Goal: Information Seeking & Learning: Find specific fact

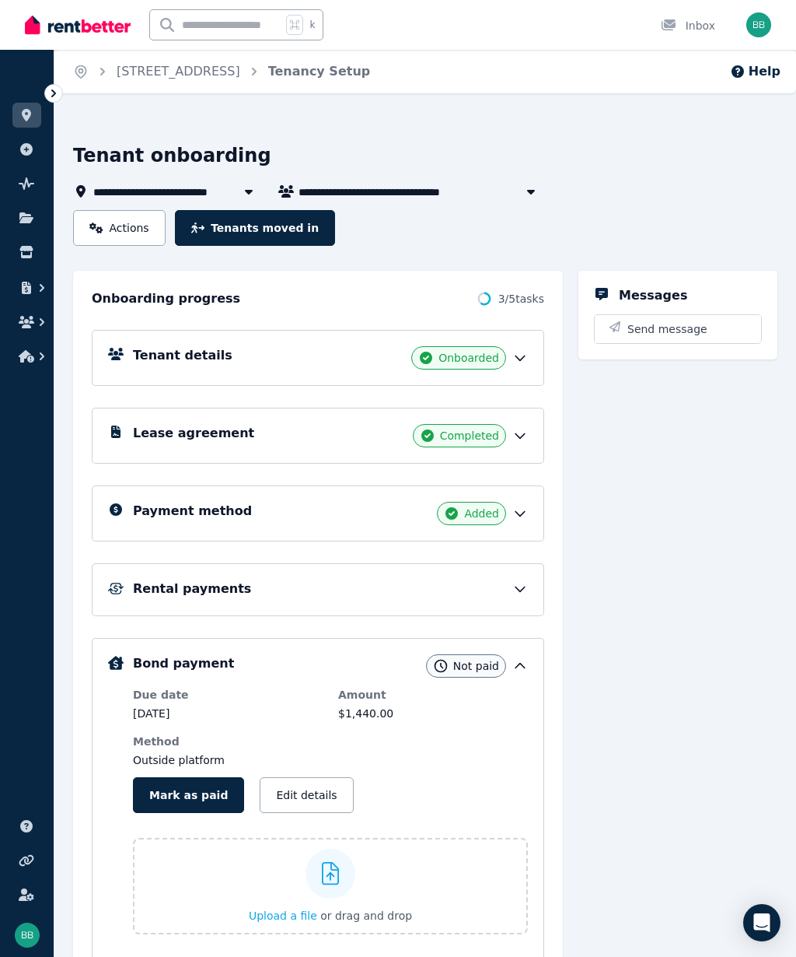
scroll to position [11, 0]
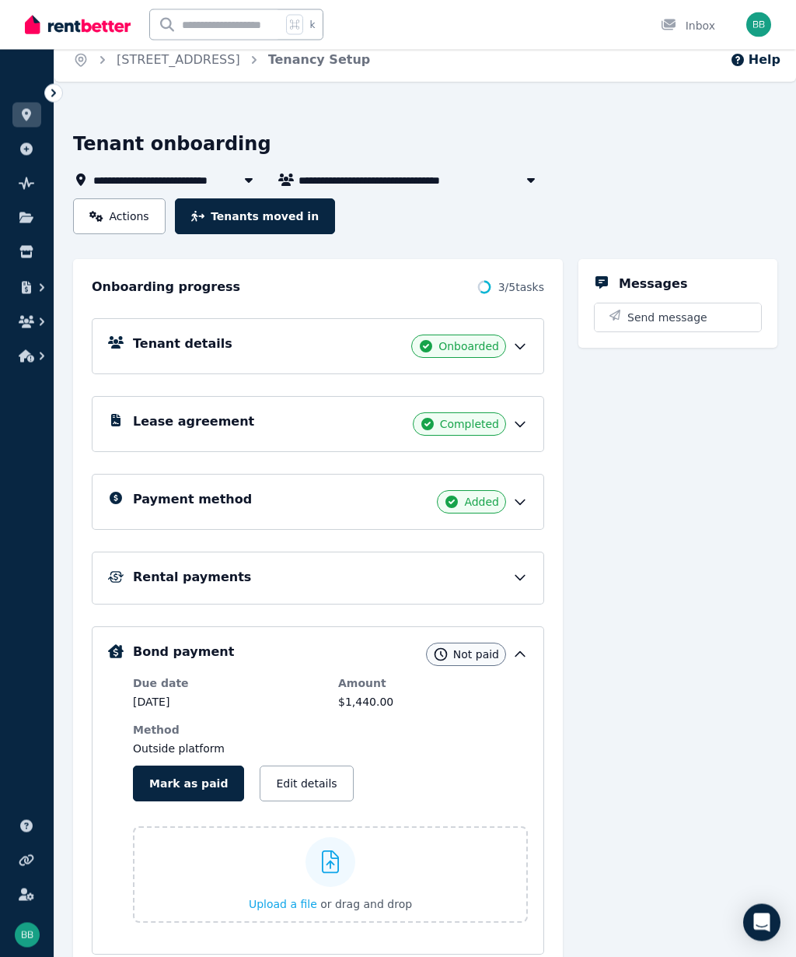
click at [475, 658] on span "Not paid" at bounding box center [476, 655] width 46 height 16
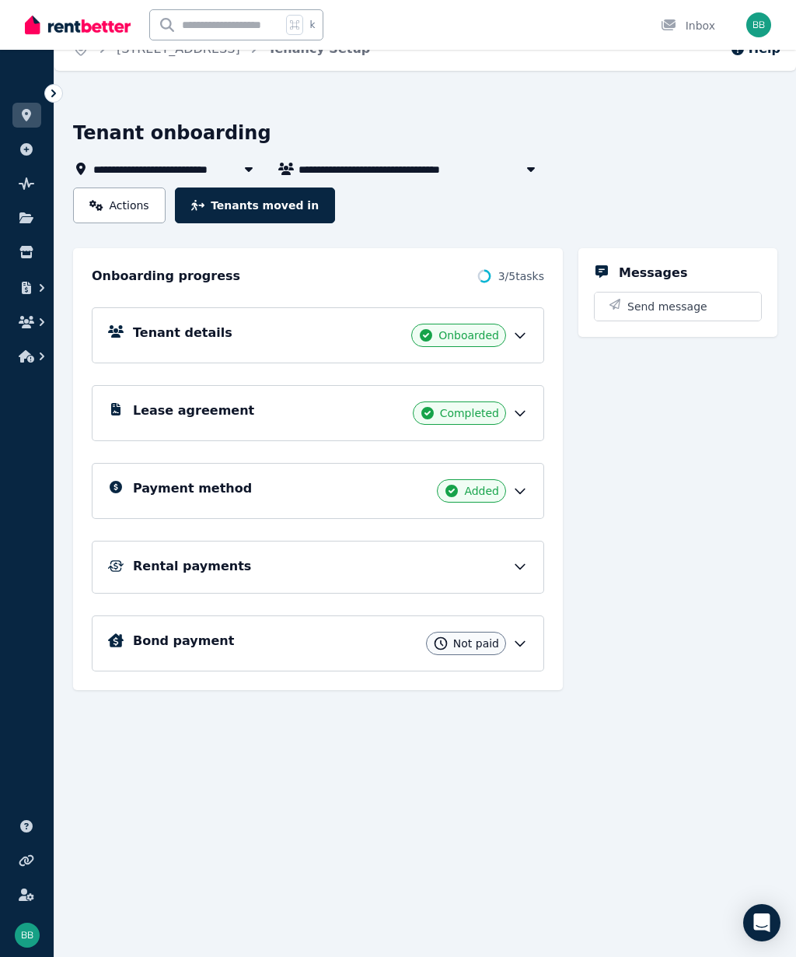
scroll to position [25, 0]
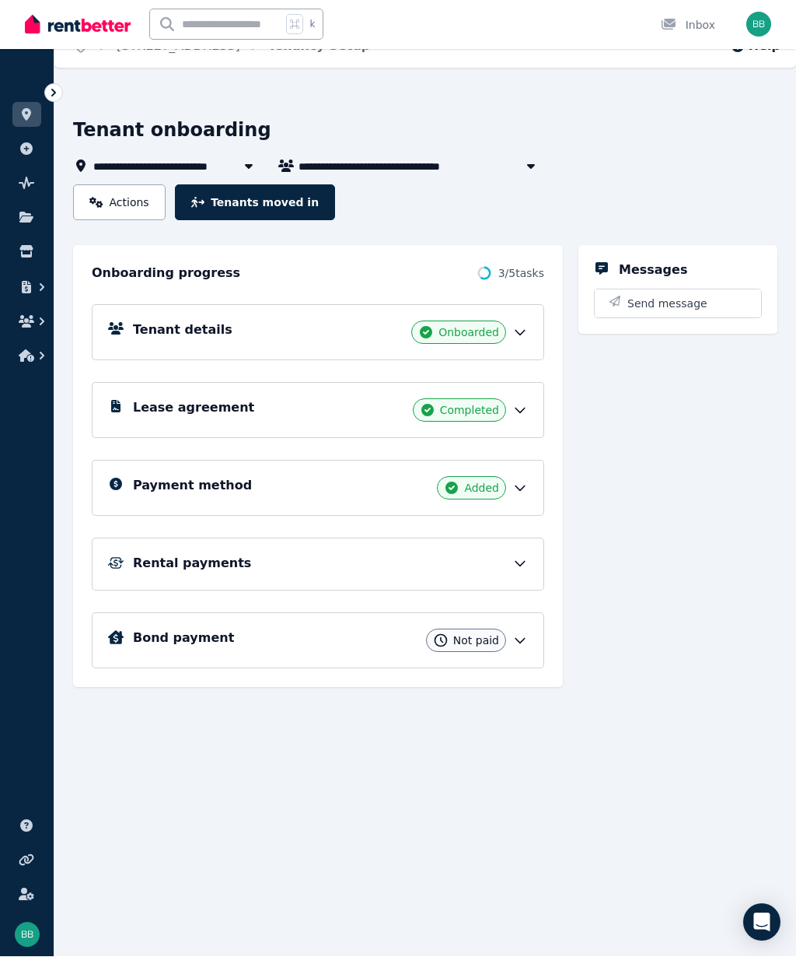
click at [468, 649] on div "Not paid" at bounding box center [466, 640] width 80 height 23
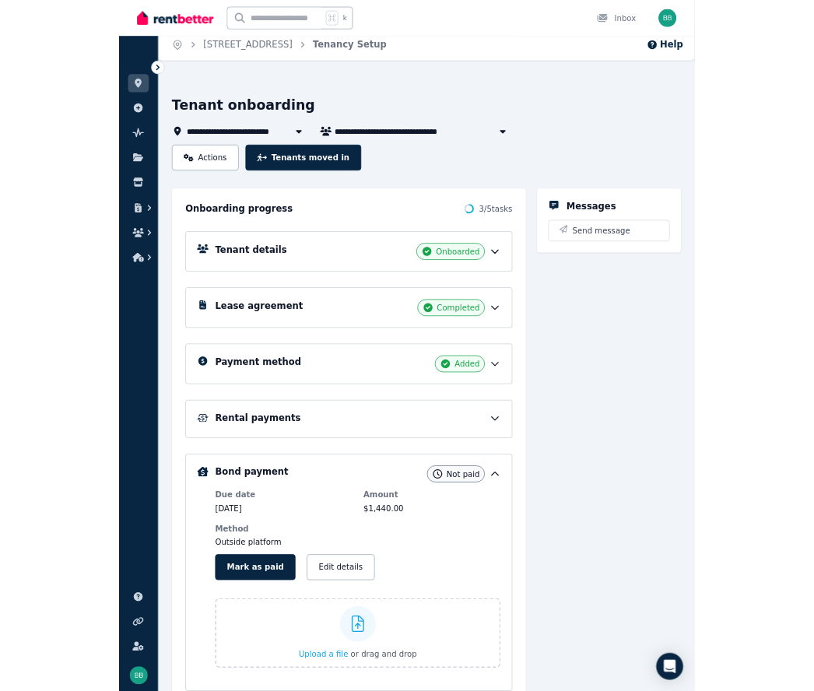
scroll to position [0, 0]
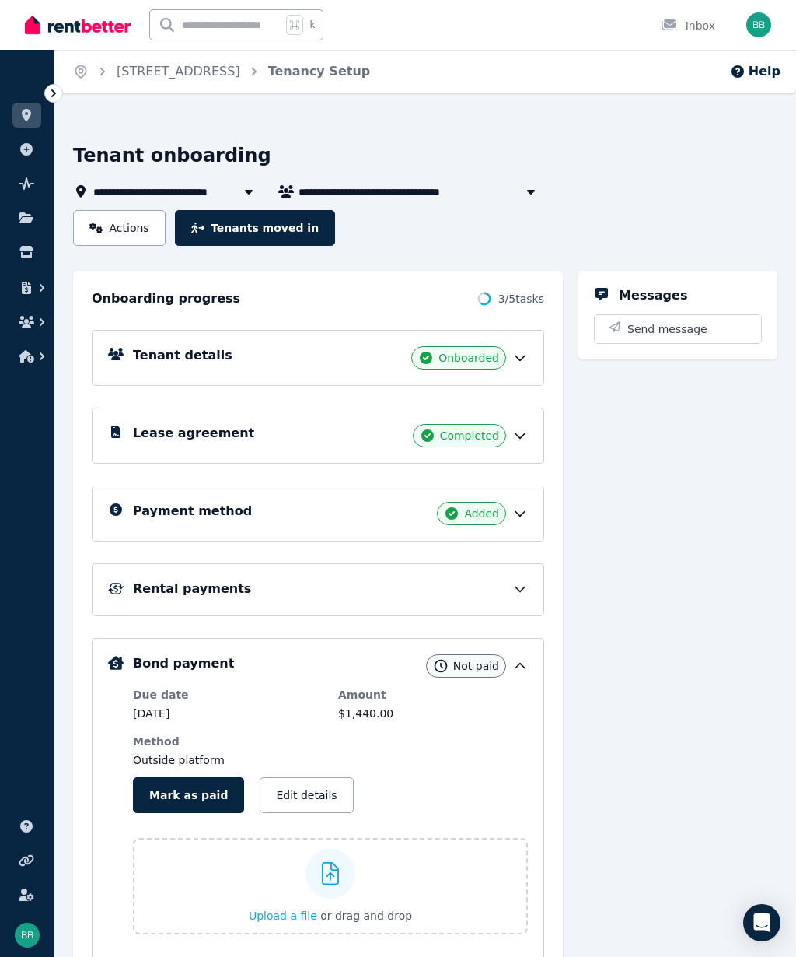
click at [194, 23] on input "text" at bounding box center [215, 25] width 131 height 30
type input "**********"
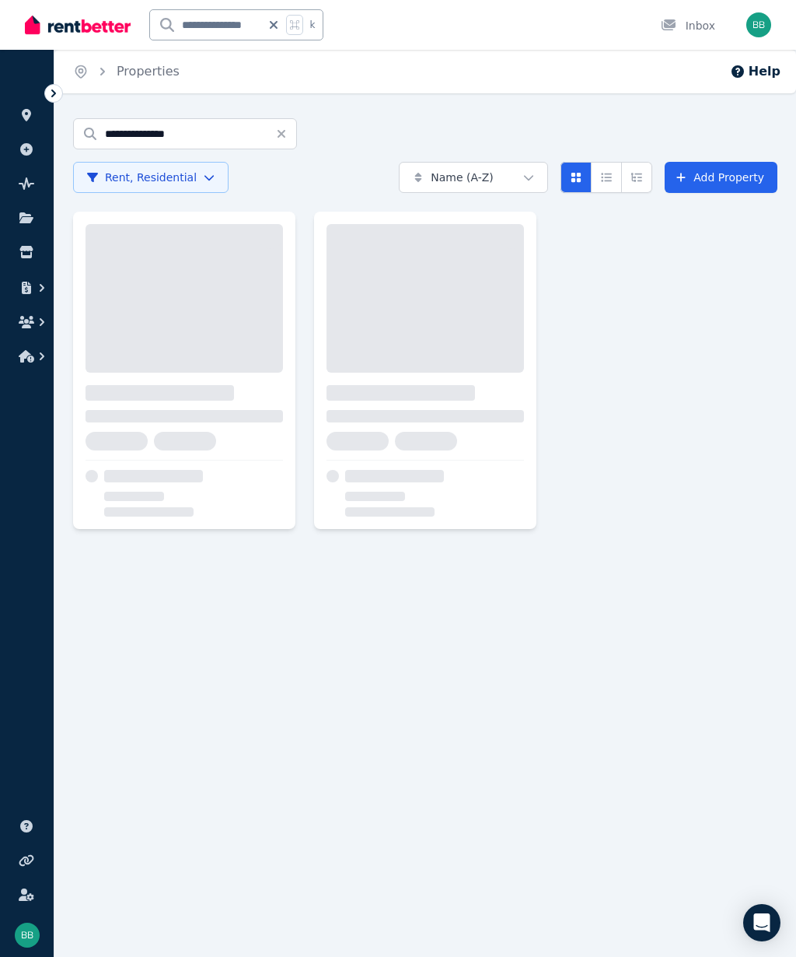
click at [539, 749] on div "**********" at bounding box center [398, 478] width 796 height 957
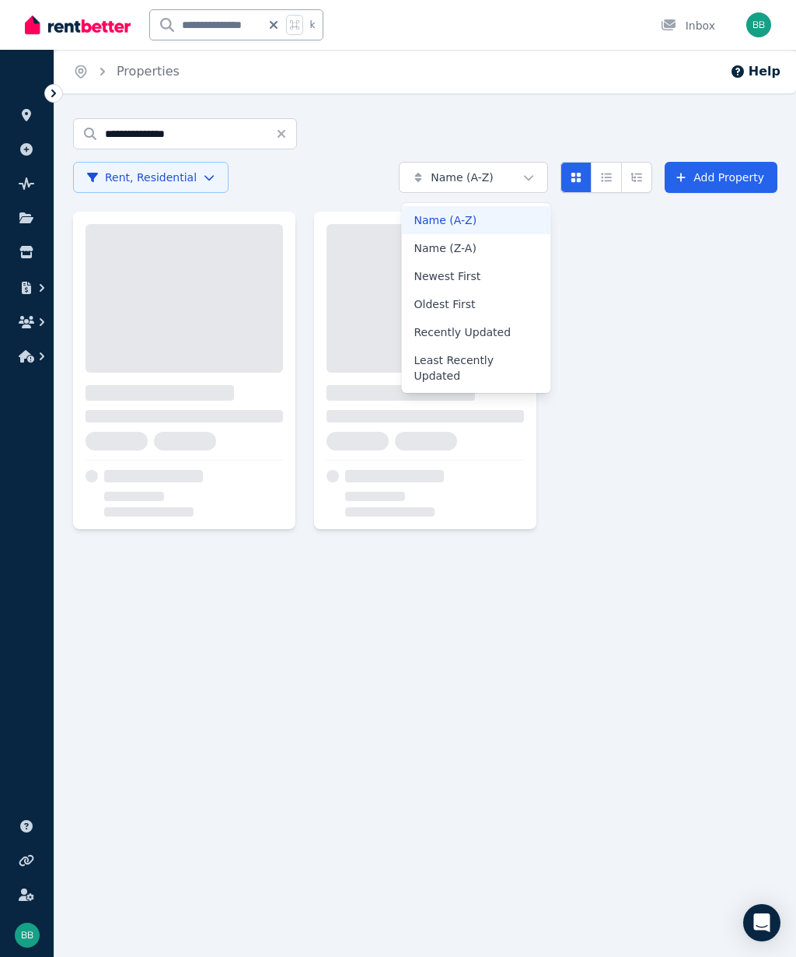
click at [469, 482] on html "**********" at bounding box center [398, 478] width 796 height 957
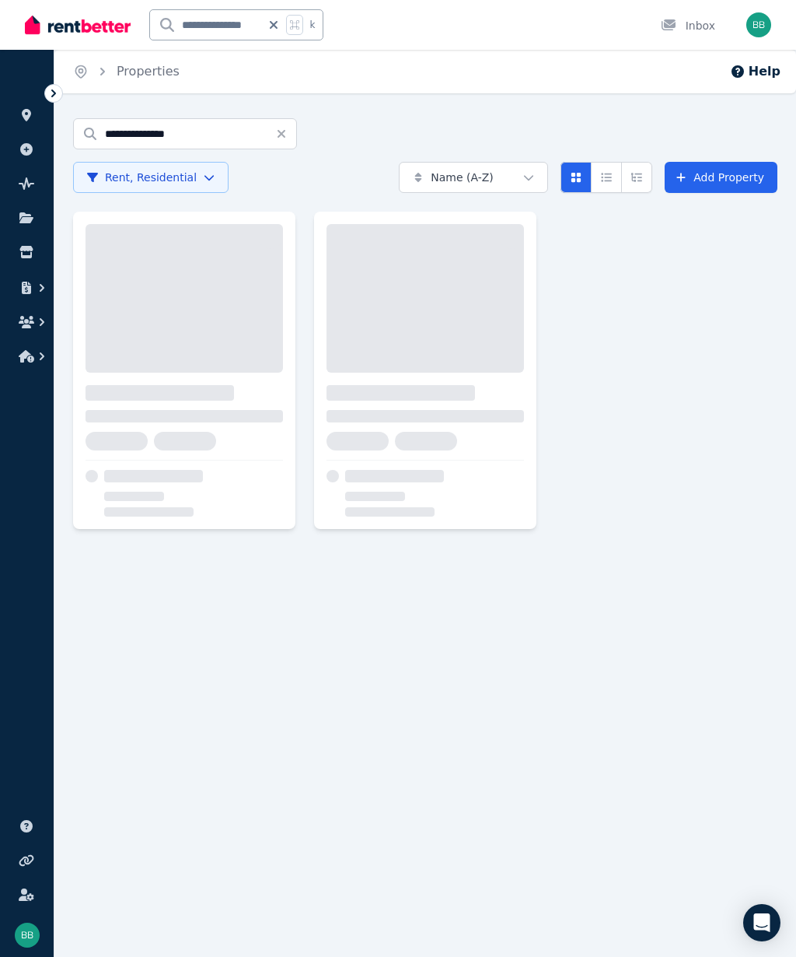
click at [39, 819] on link at bounding box center [26, 826] width 29 height 25
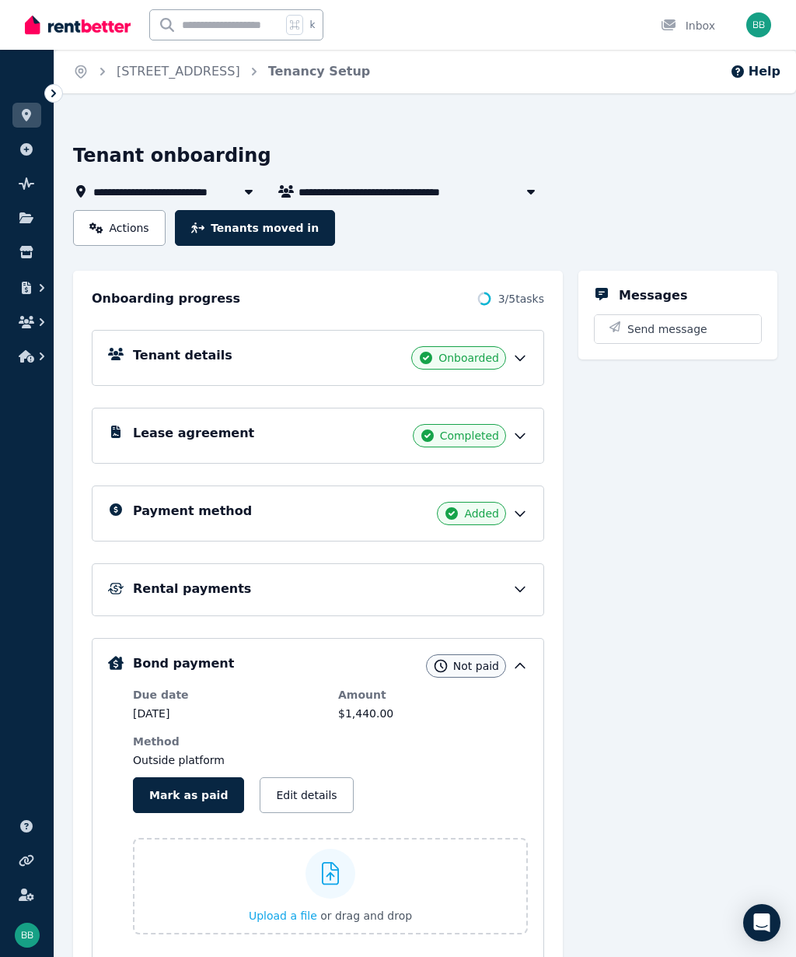
click at [35, 288] on icon "button" at bounding box center [42, 288] width 16 height 16
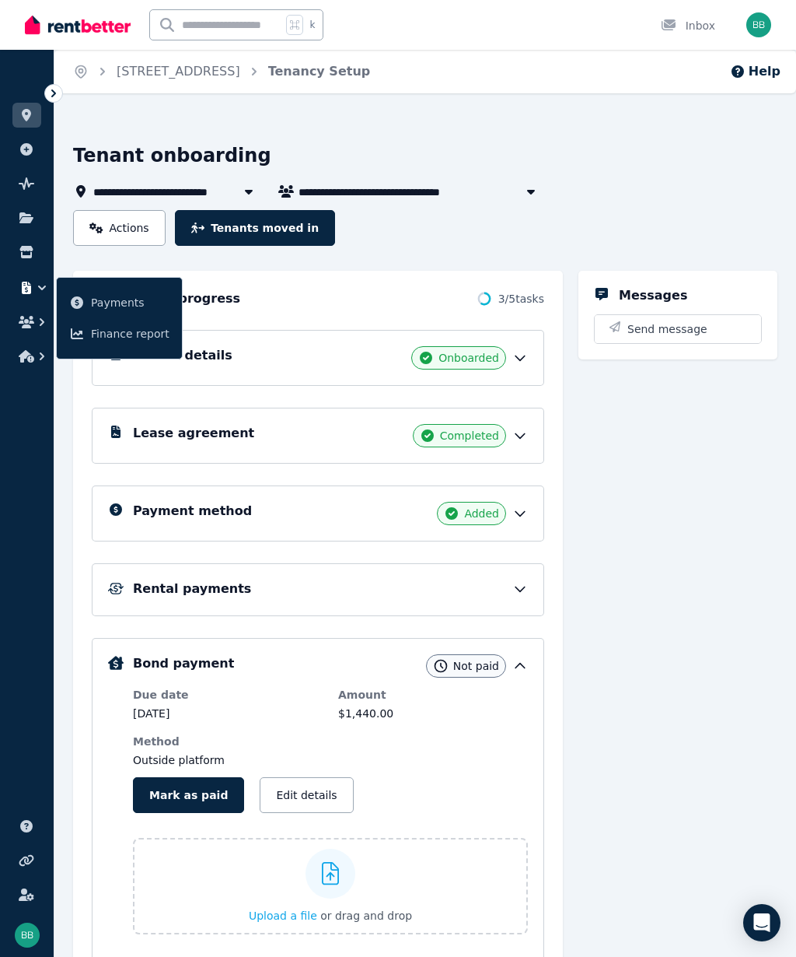
click at [315, 300] on div "Onboarding progress 3 / 5 tasks" at bounding box center [318, 298] width 453 height 19
click at [37, 257] on link at bounding box center [26, 252] width 29 height 25
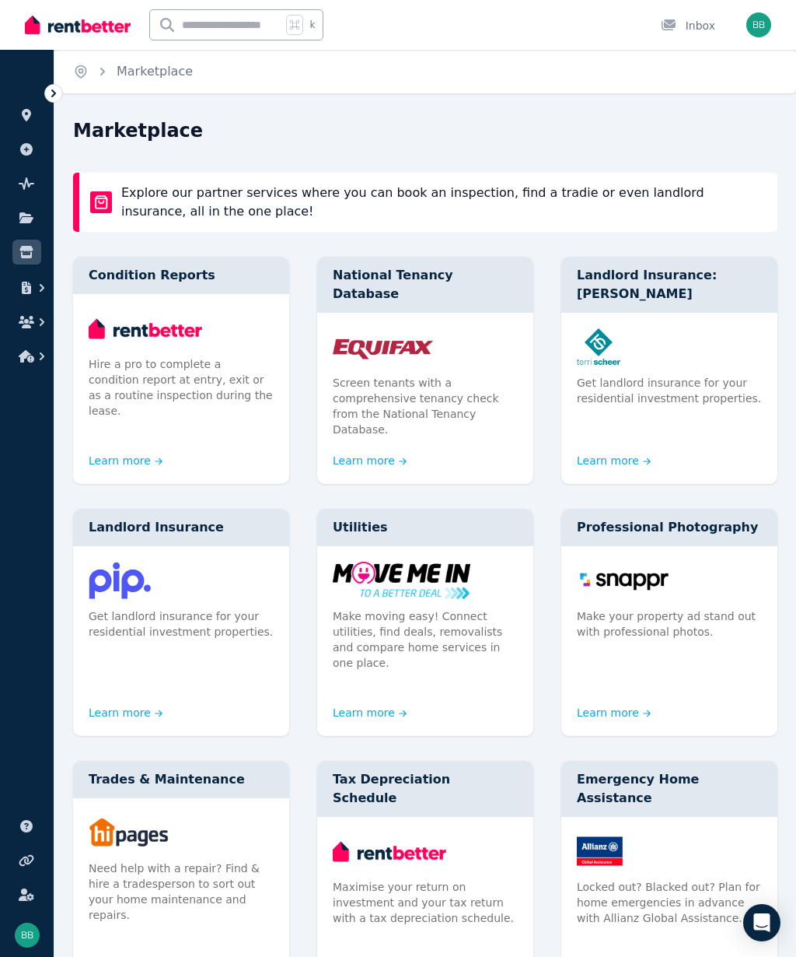
click at [38, 330] on button "button" at bounding box center [26, 322] width 29 height 28
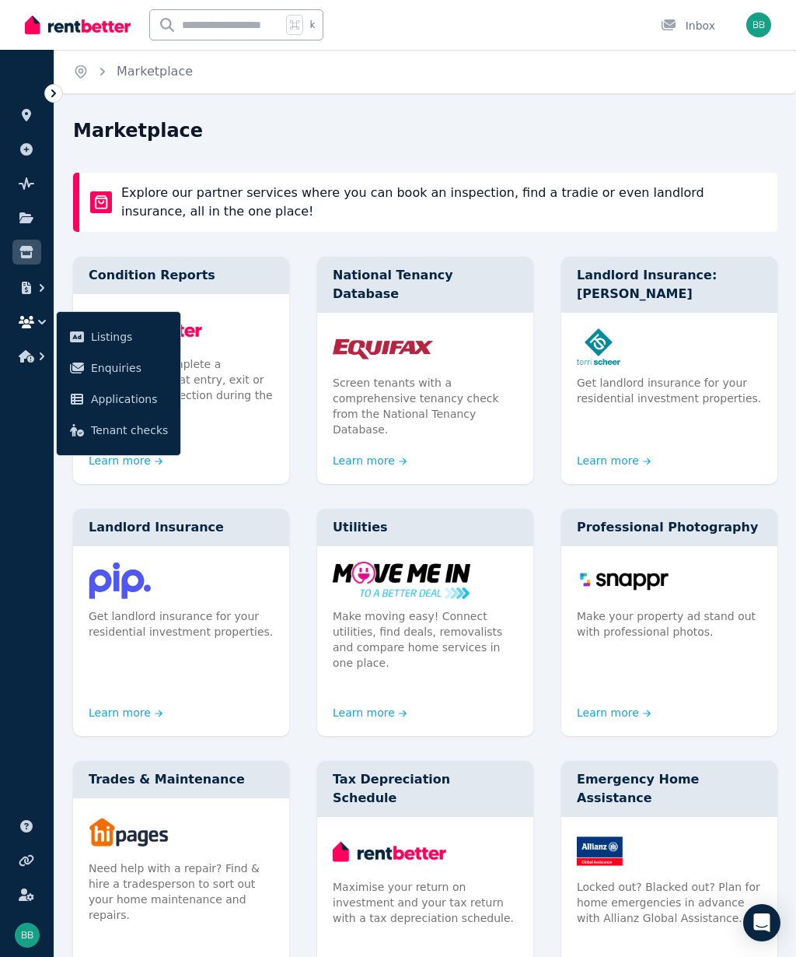
click at [30, 359] on icon "button" at bounding box center [27, 356] width 16 height 12
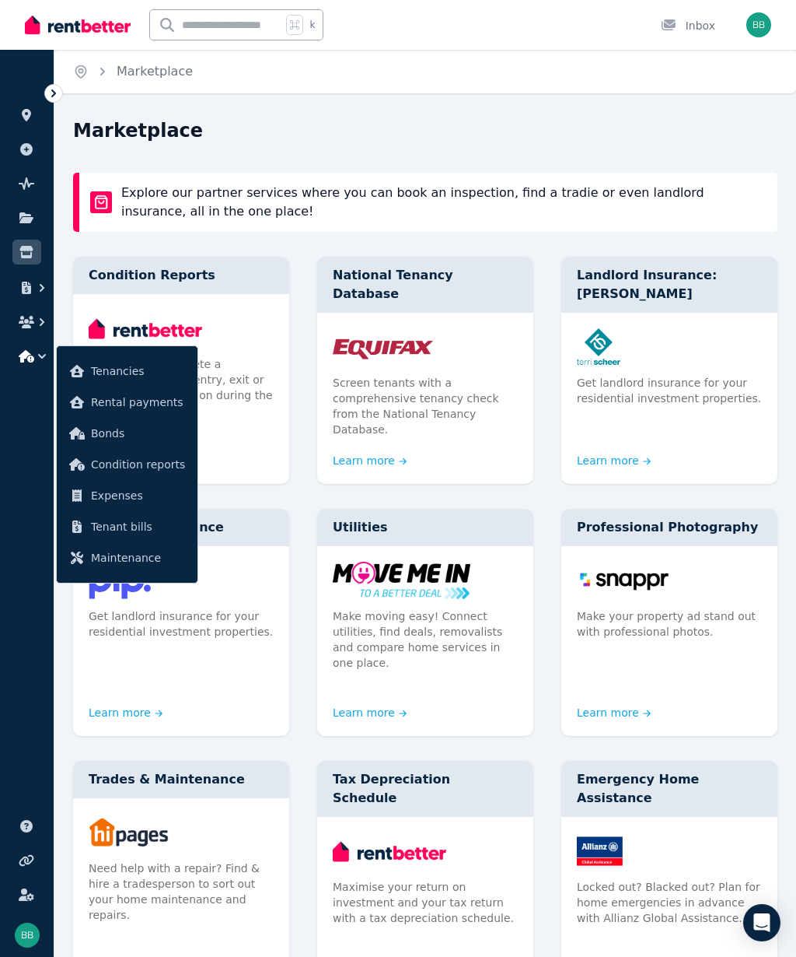
click at [124, 374] on span "Tenancies" at bounding box center [138, 371] width 94 height 19
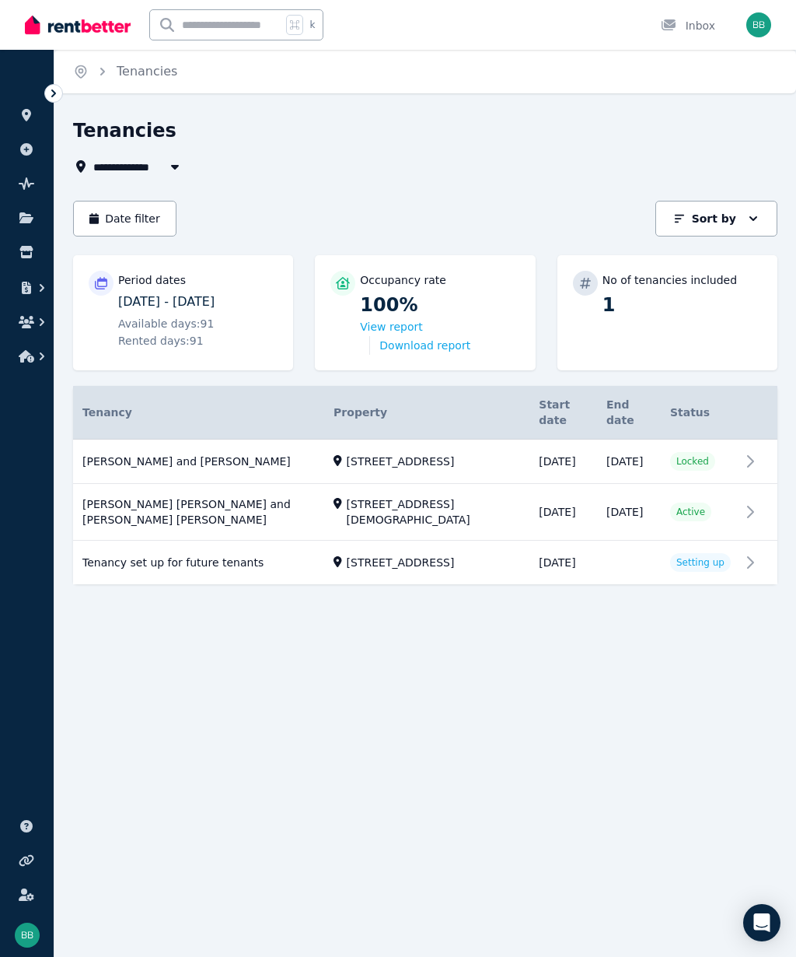
click at [30, 190] on link at bounding box center [26, 183] width 29 height 25
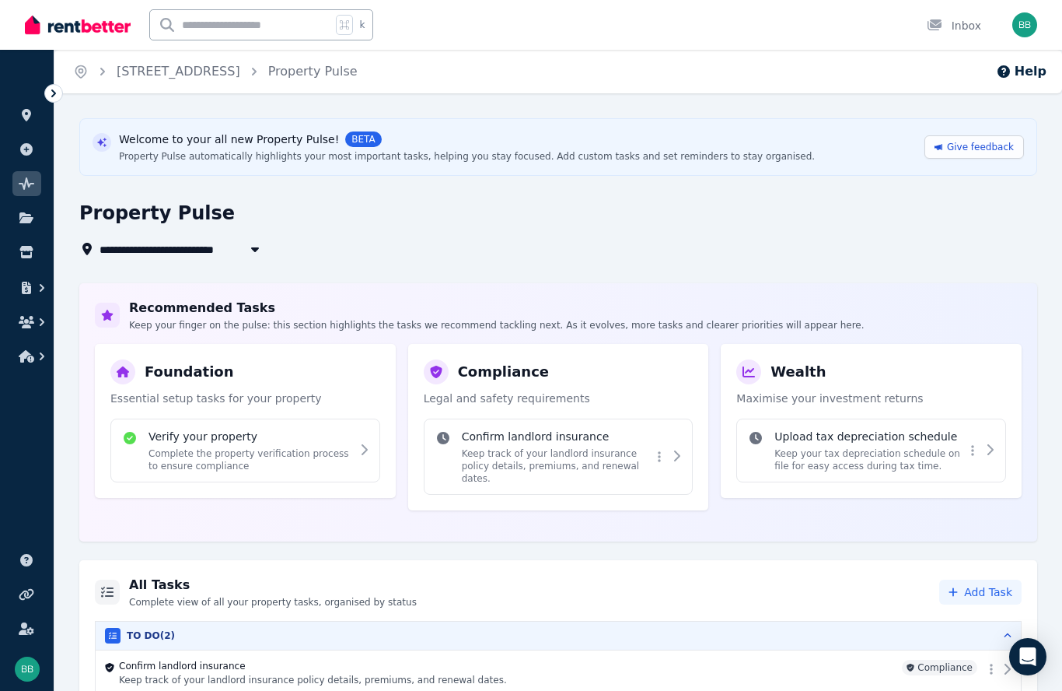
click at [796, 80] on button "Help" at bounding box center [1021, 71] width 51 height 19
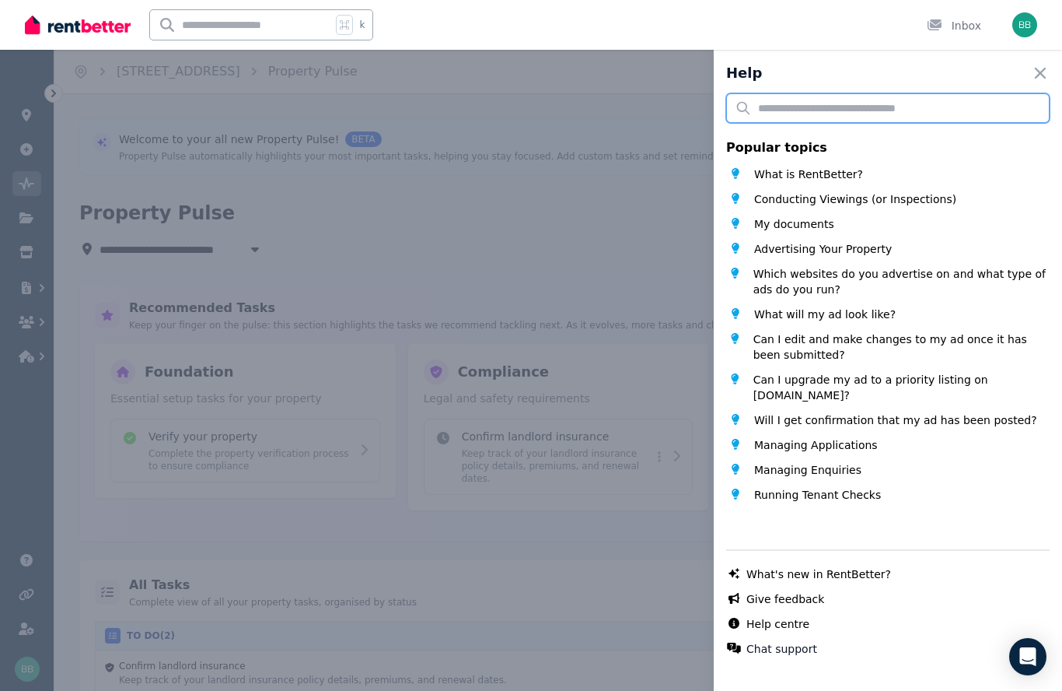
click at [771, 115] on input "text" at bounding box center [888, 108] width 324 height 30
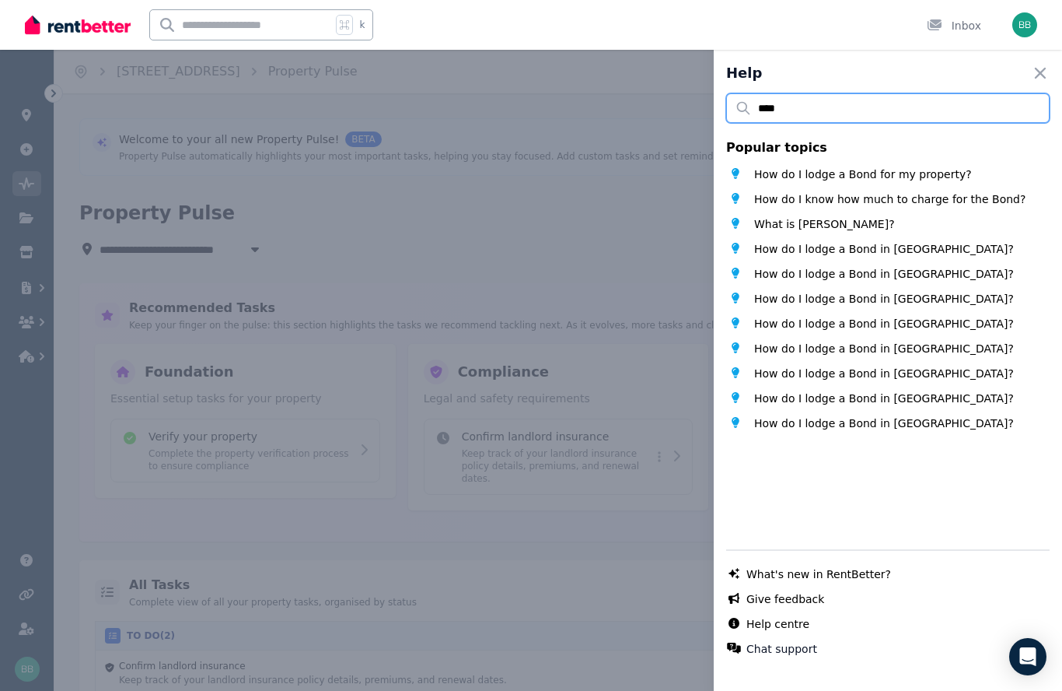
type input "****"
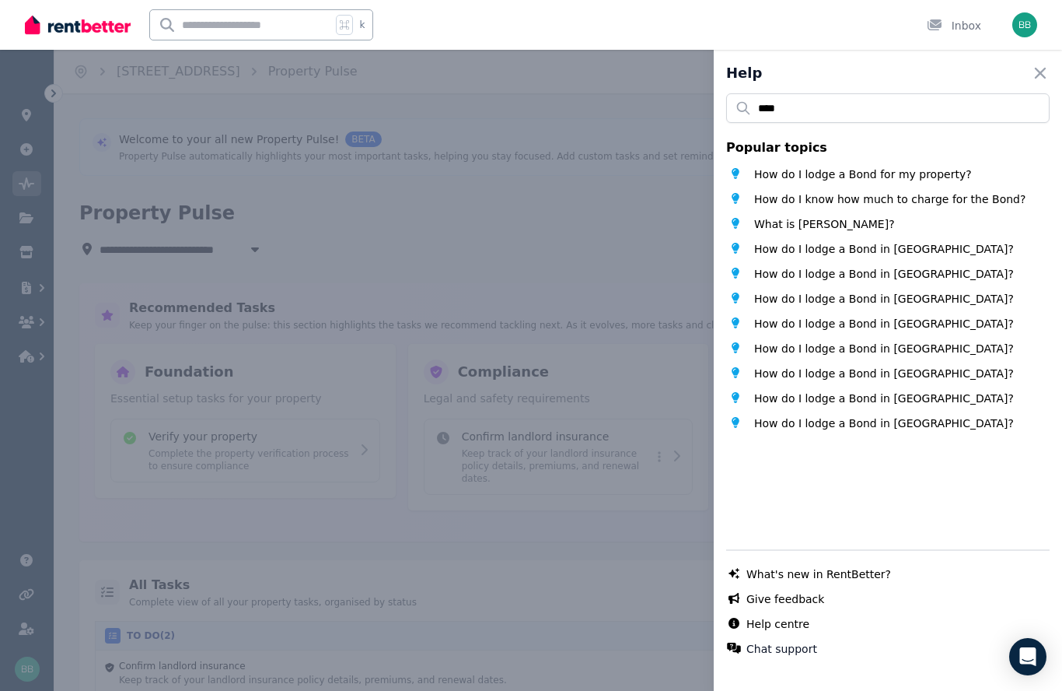
click at [796, 249] on span "How do I lodge a Bond in NSW?" at bounding box center [884, 249] width 260 height 16
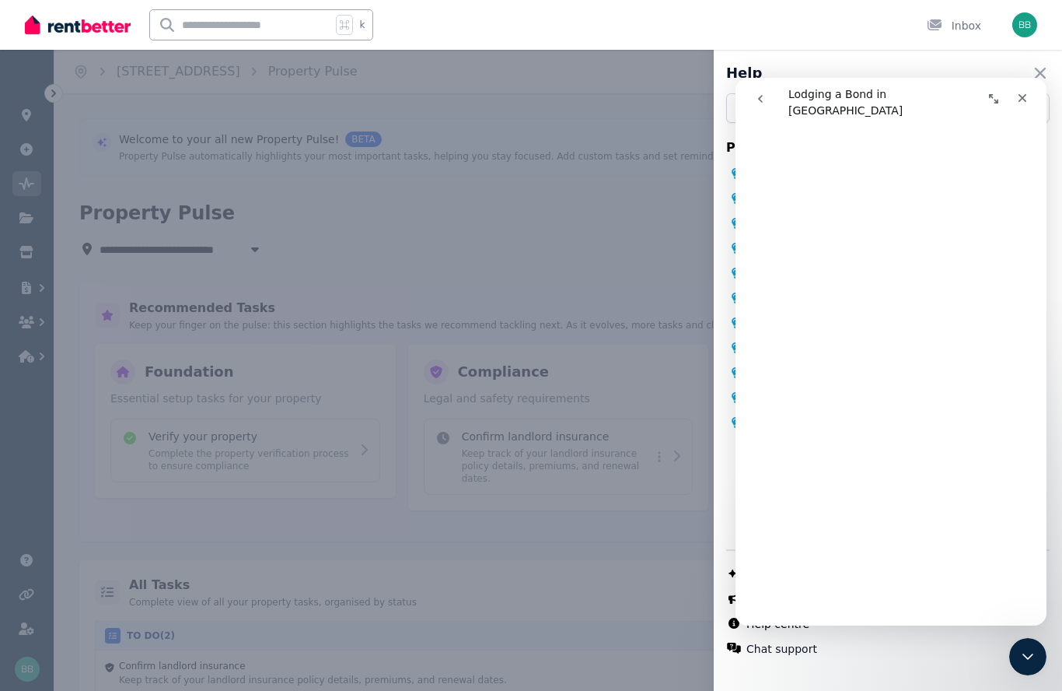
scroll to position [600, 0]
